Goal: Answer question/provide support

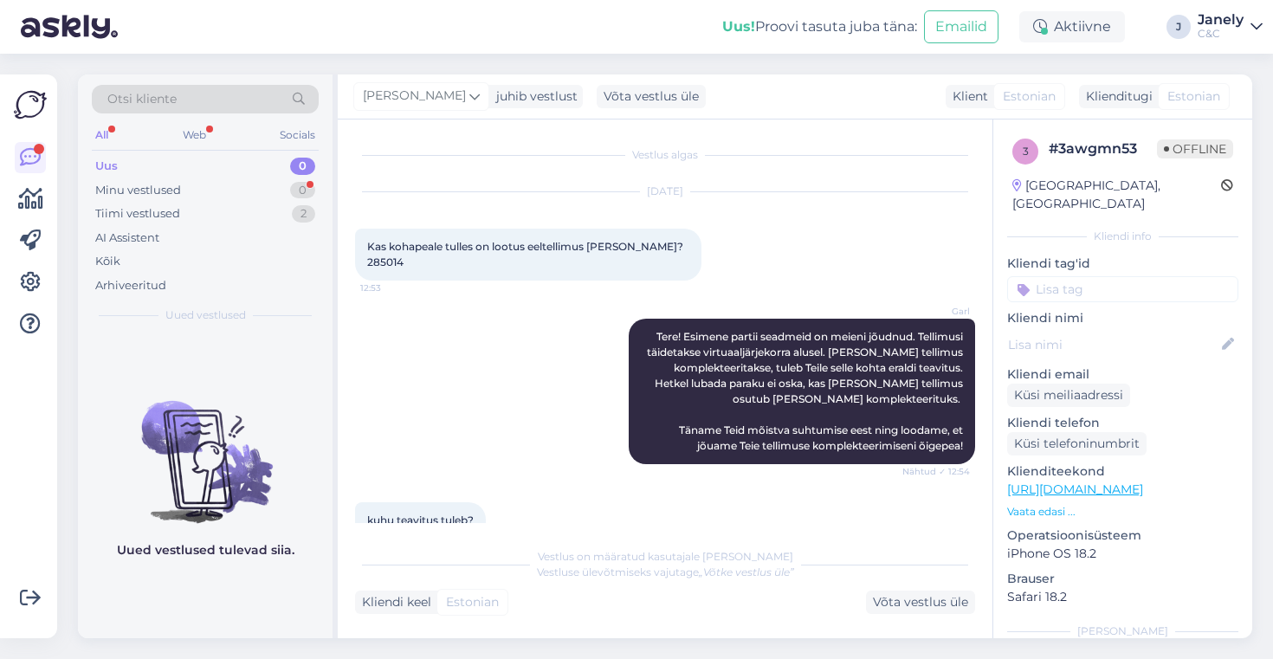
scroll to position [3012, 0]
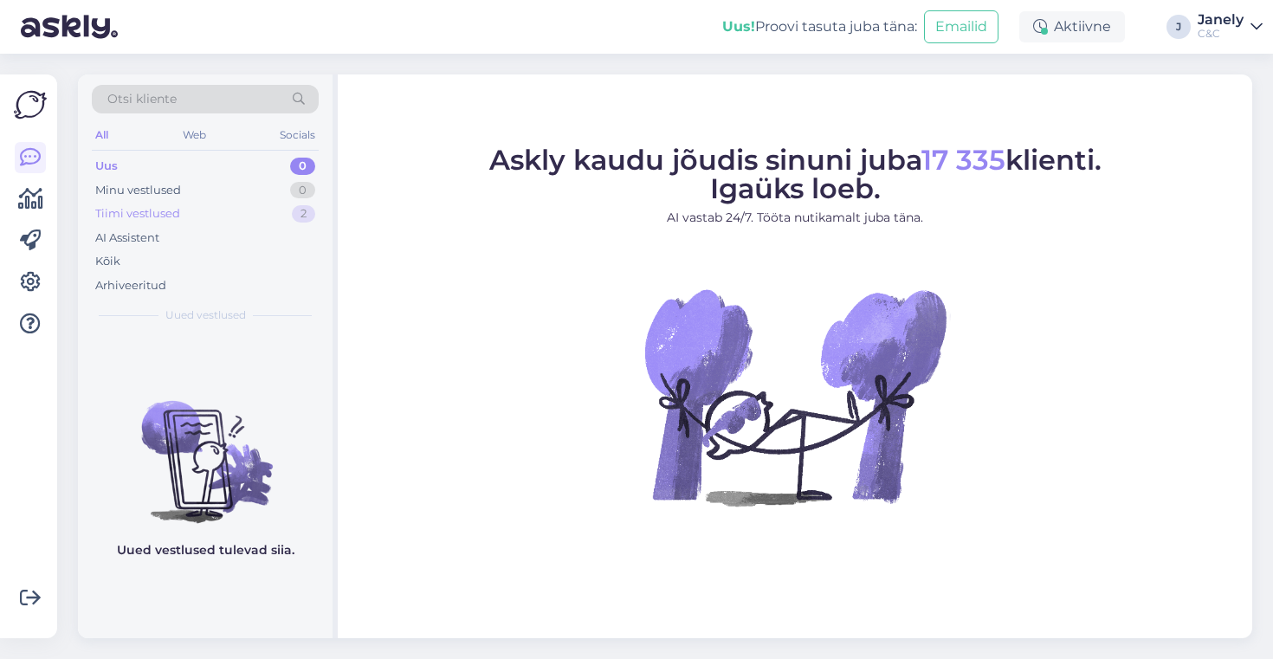
click at [218, 205] on div "Tiimi vestlused 2" at bounding box center [205, 214] width 227 height 24
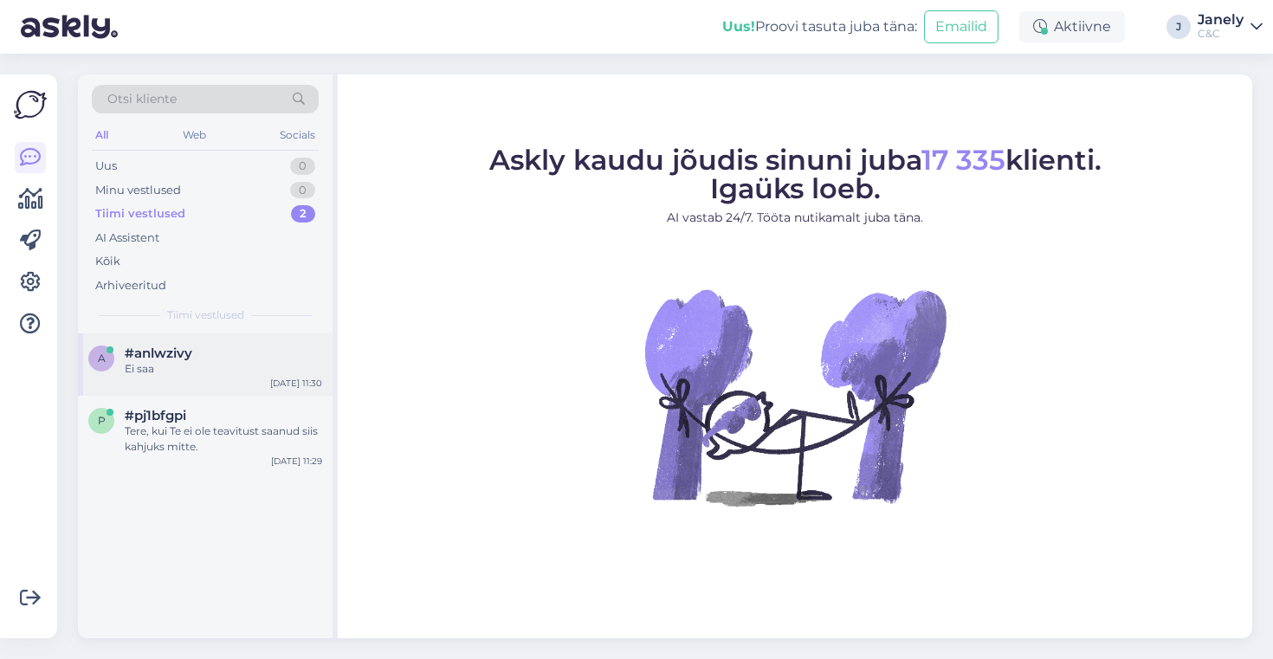
click at [262, 357] on div "#anlwzivy" at bounding box center [223, 354] width 197 height 16
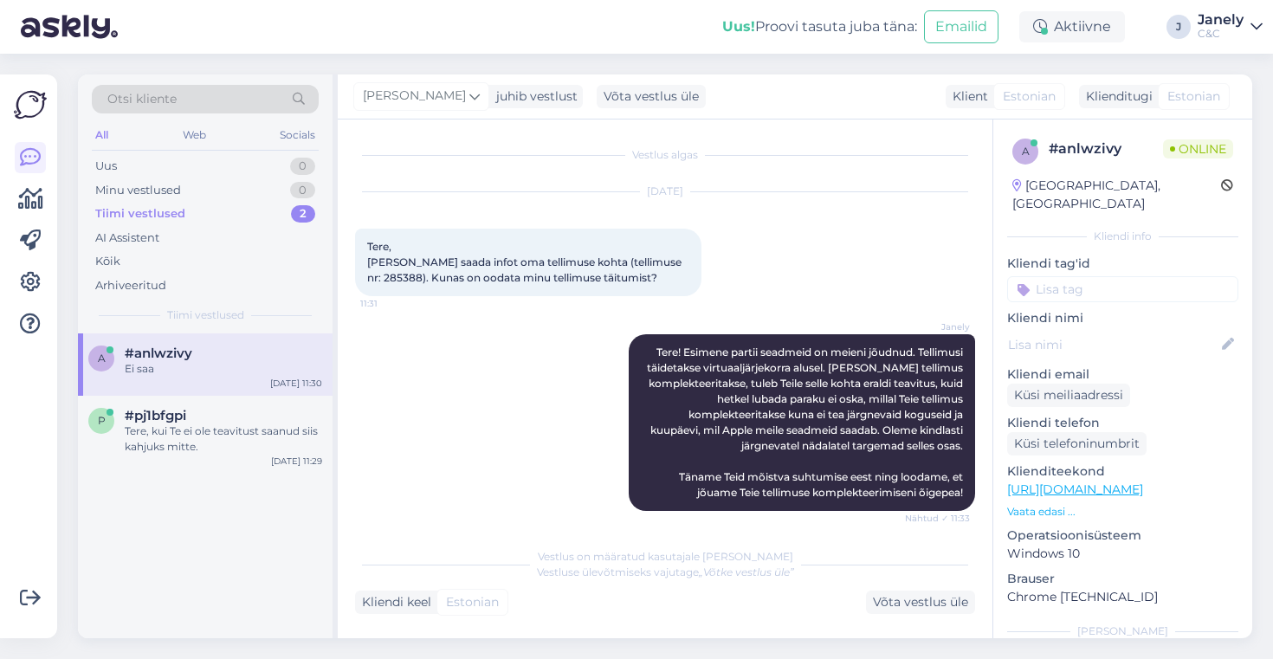
scroll to position [764, 0]
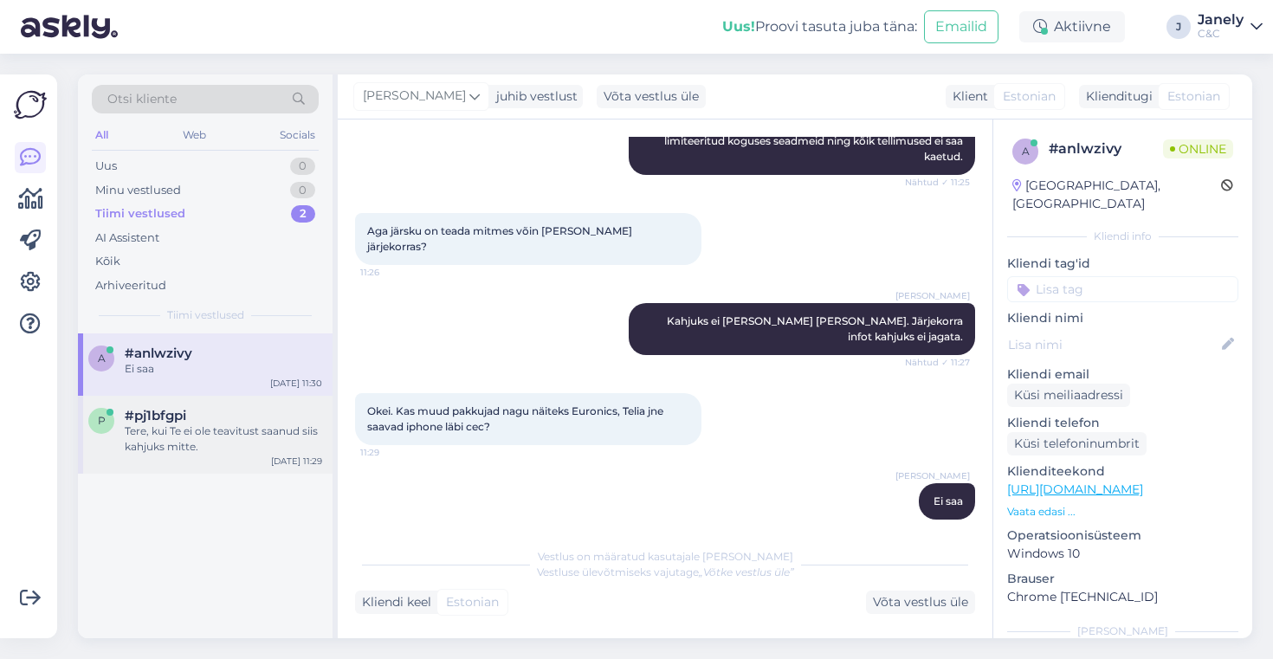
click at [270, 417] on div "#pj1bfgpi" at bounding box center [223, 416] width 197 height 16
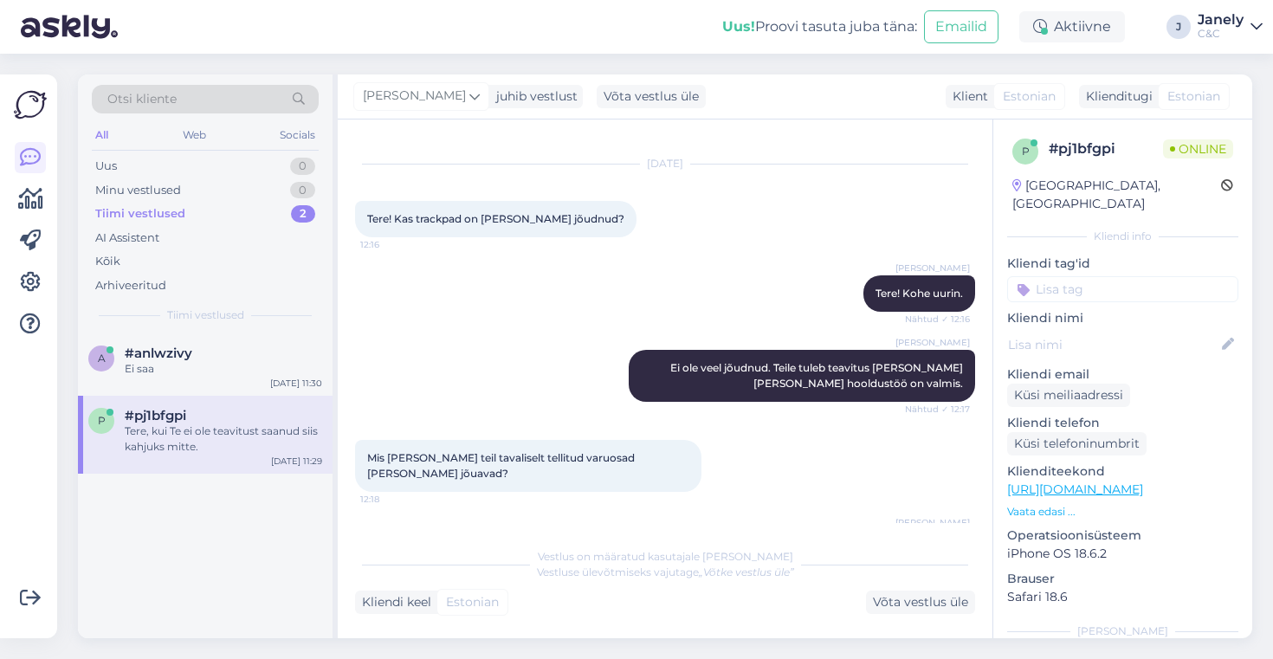
scroll to position [0, 0]
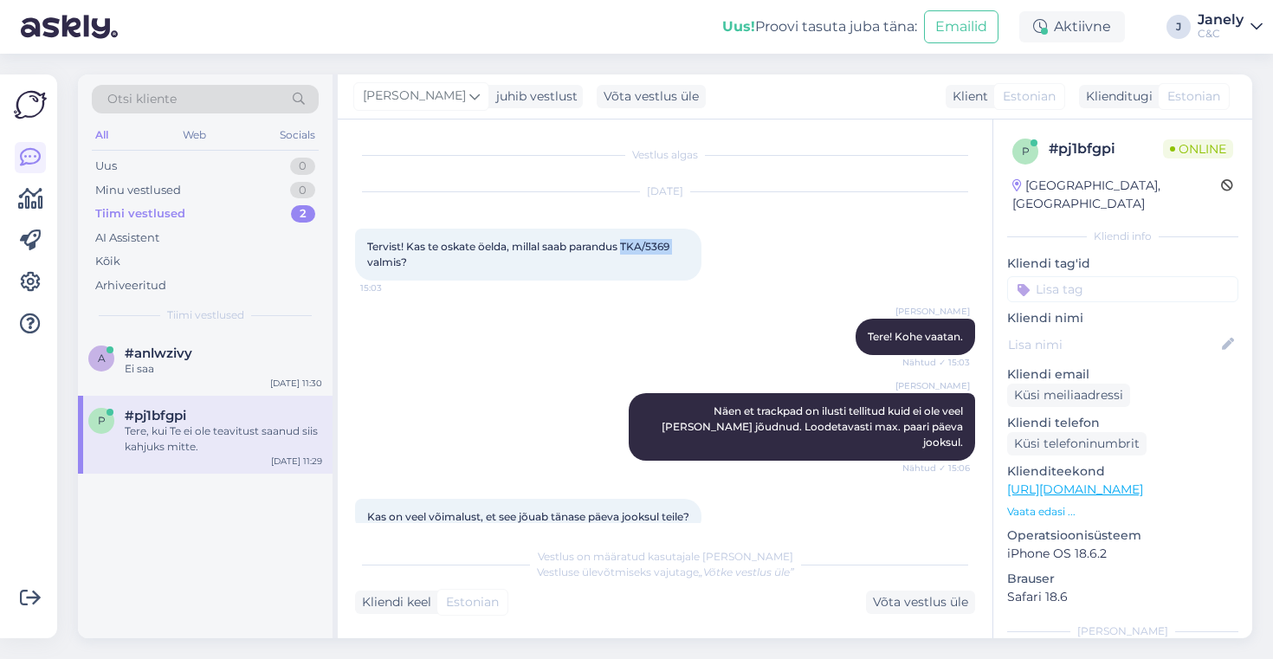
drag, startPoint x: 624, startPoint y: 244, endPoint x: 689, endPoint y: 242, distance: 65.0
click at [690, 242] on div "Tervist! Kas te oskate öelda, millal saab parandus TKA/5369 valmis? 15:03" at bounding box center [528, 255] width 346 height 52
copy span "TKA/5369"
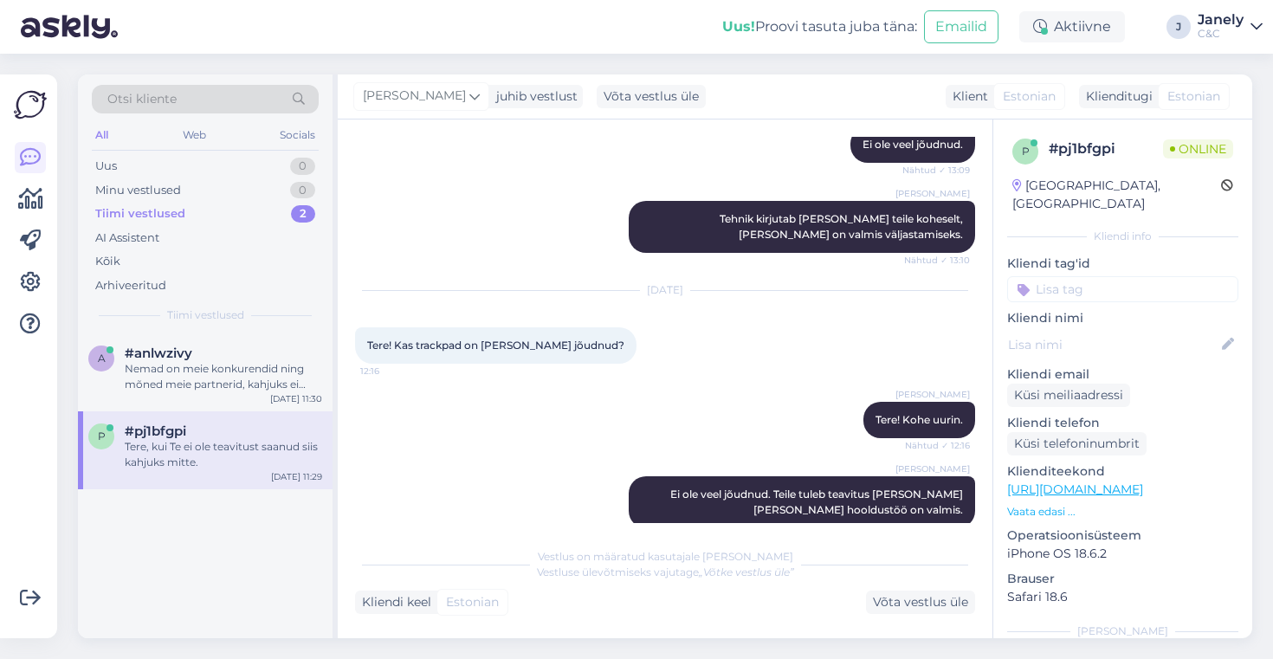
scroll to position [1394, 0]
